Goal: Task Accomplishment & Management: Use online tool/utility

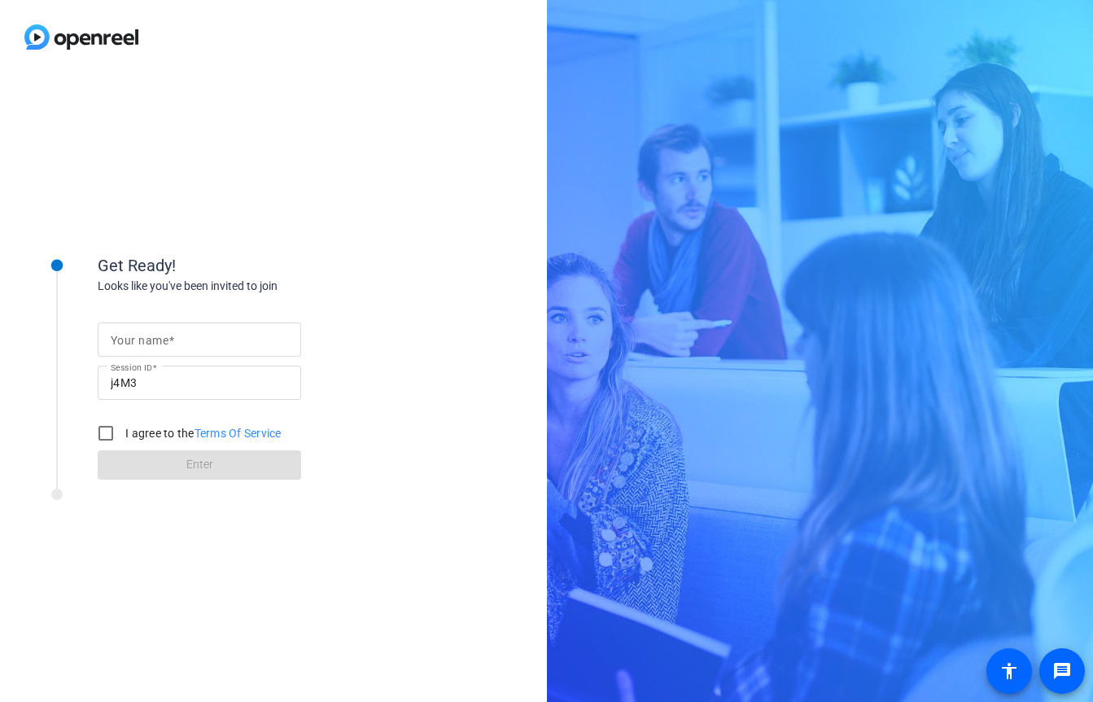
click at [214, 338] on input "Your name" at bounding box center [199, 340] width 177 height 20
type input "[PERSON_NAME]"
click at [105, 434] on input "I agree to the Terms Of Service" at bounding box center [106, 433] width 33 height 33
checkbox input "true"
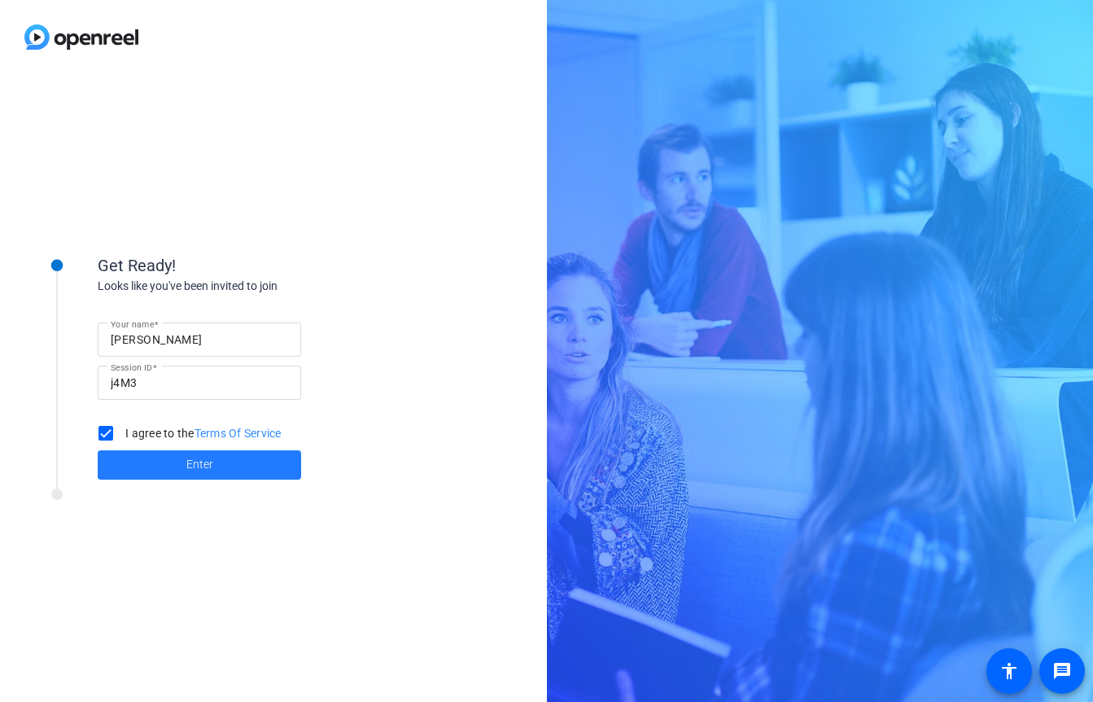
click at [147, 465] on span at bounding box center [200, 464] width 204 height 39
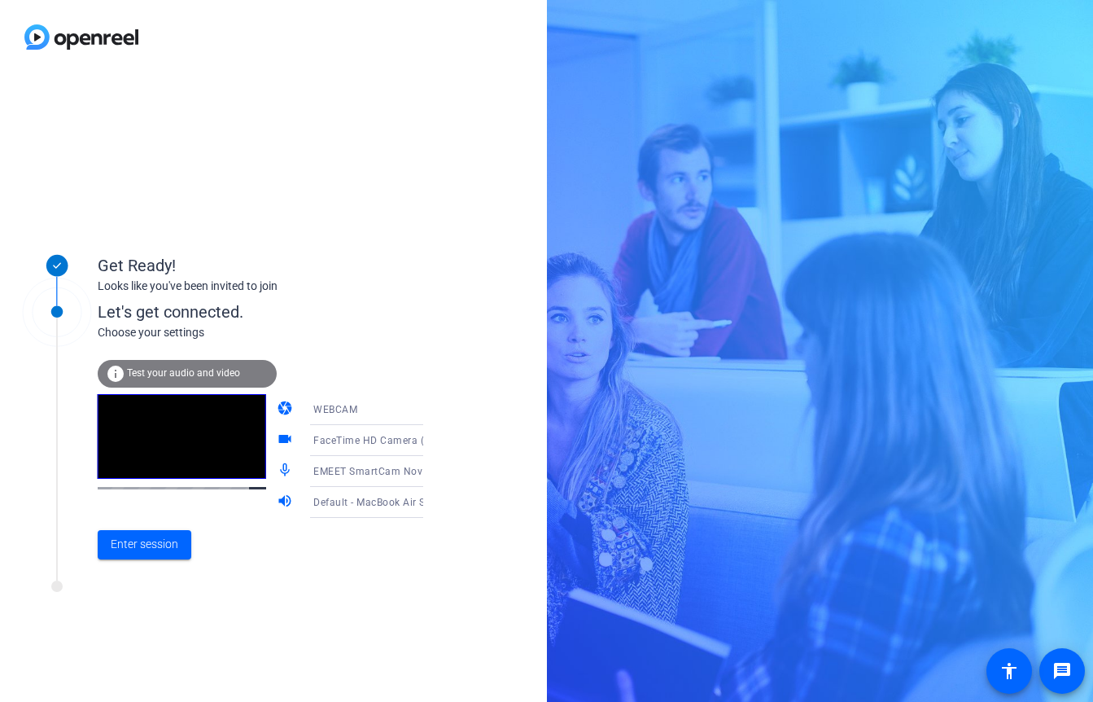
click at [339, 414] on span "WEBCAM" at bounding box center [335, 409] width 44 height 11
click at [365, 370] on div at bounding box center [546, 351] width 1093 height 702
click at [340, 441] on span "FaceTime HD Camera (5B00:3AA6)" at bounding box center [397, 439] width 168 height 13
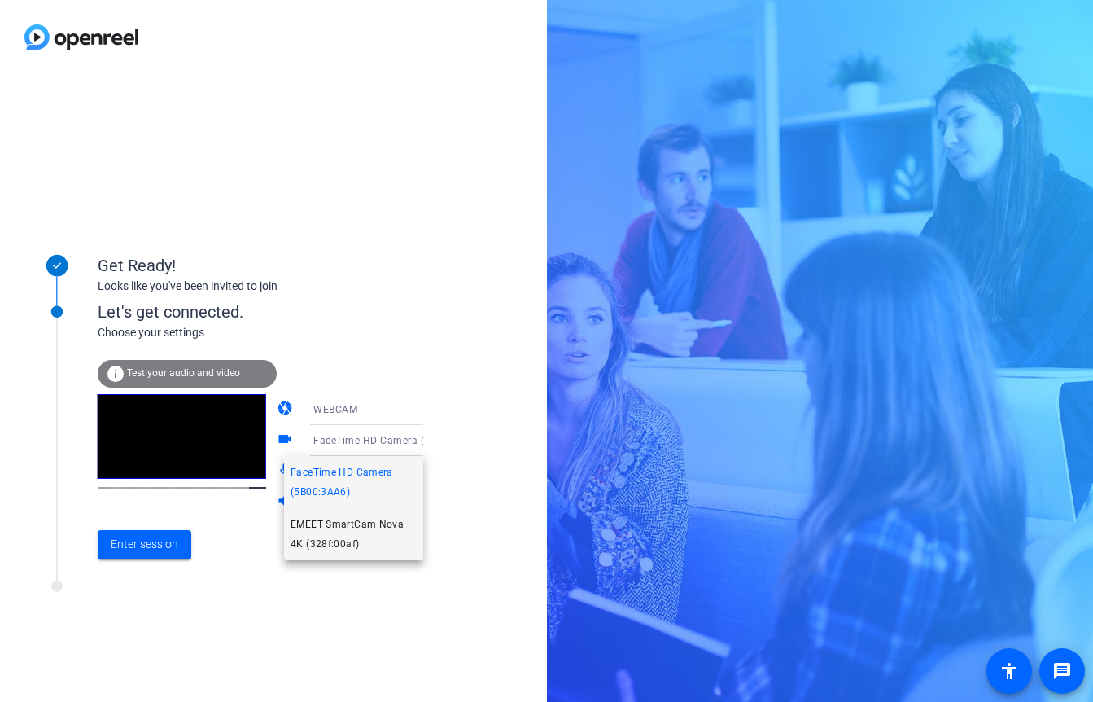
click at [339, 530] on span "EMEET SmartCam Nova 4K (328f:00af)" at bounding box center [354, 533] width 126 height 39
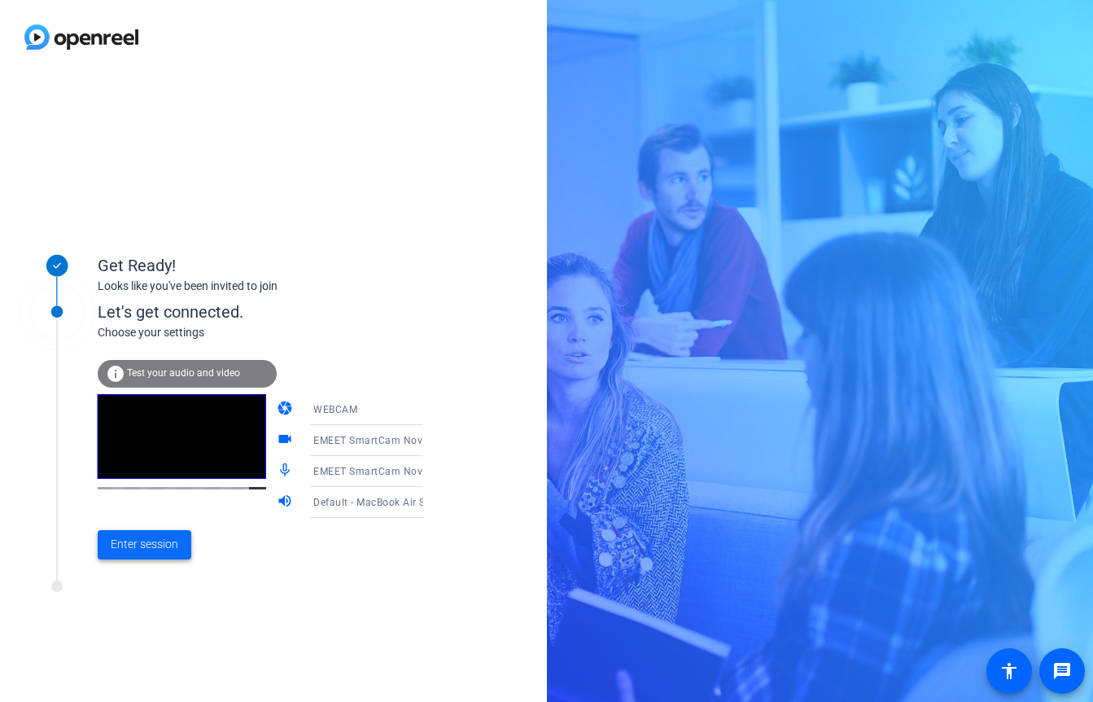
click at [160, 545] on span "Enter session" at bounding box center [145, 544] width 68 height 17
